Goal: Find specific page/section: Find specific page/section

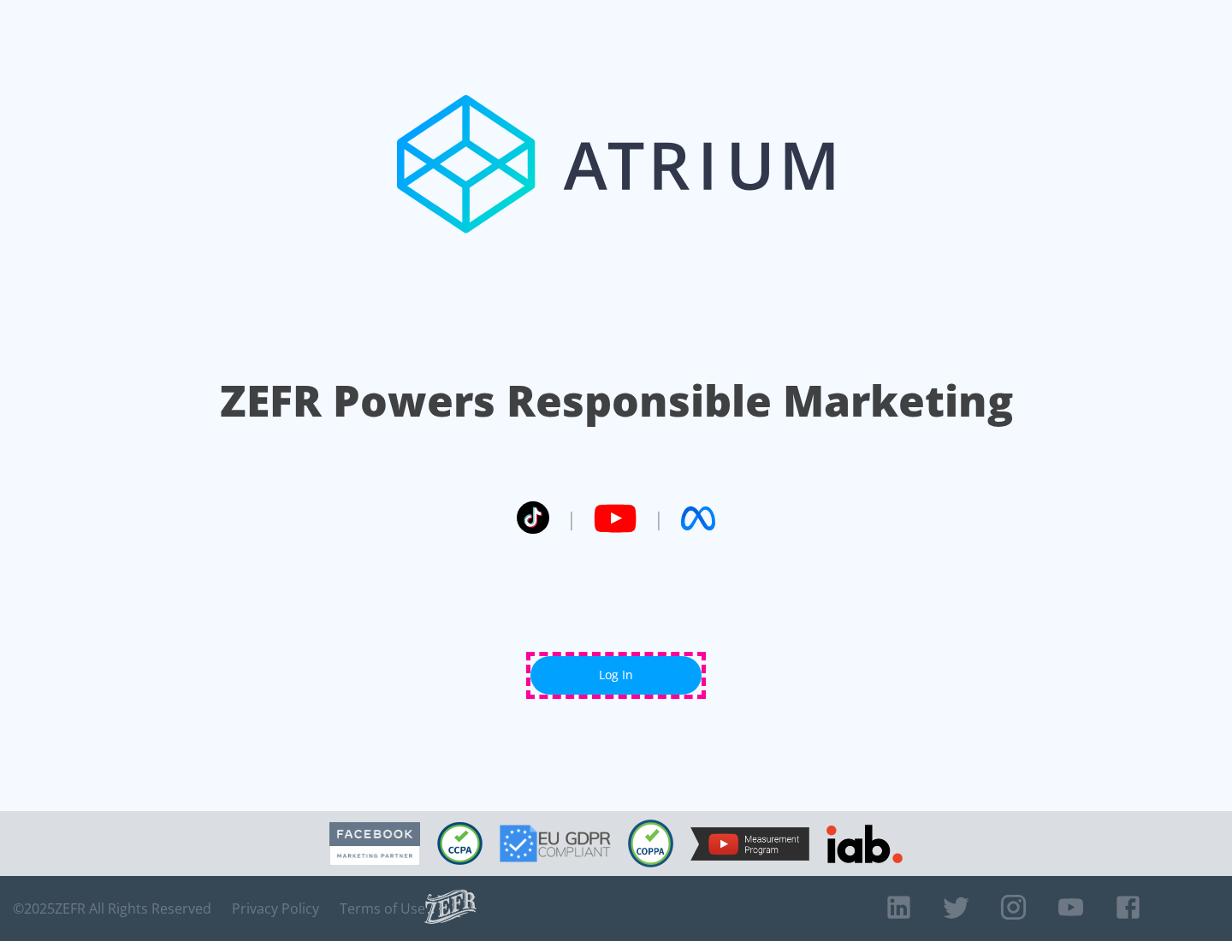
click at [616, 675] on link "Log In" at bounding box center [615, 675] width 171 height 38
